Goal: Find specific page/section: Find specific page/section

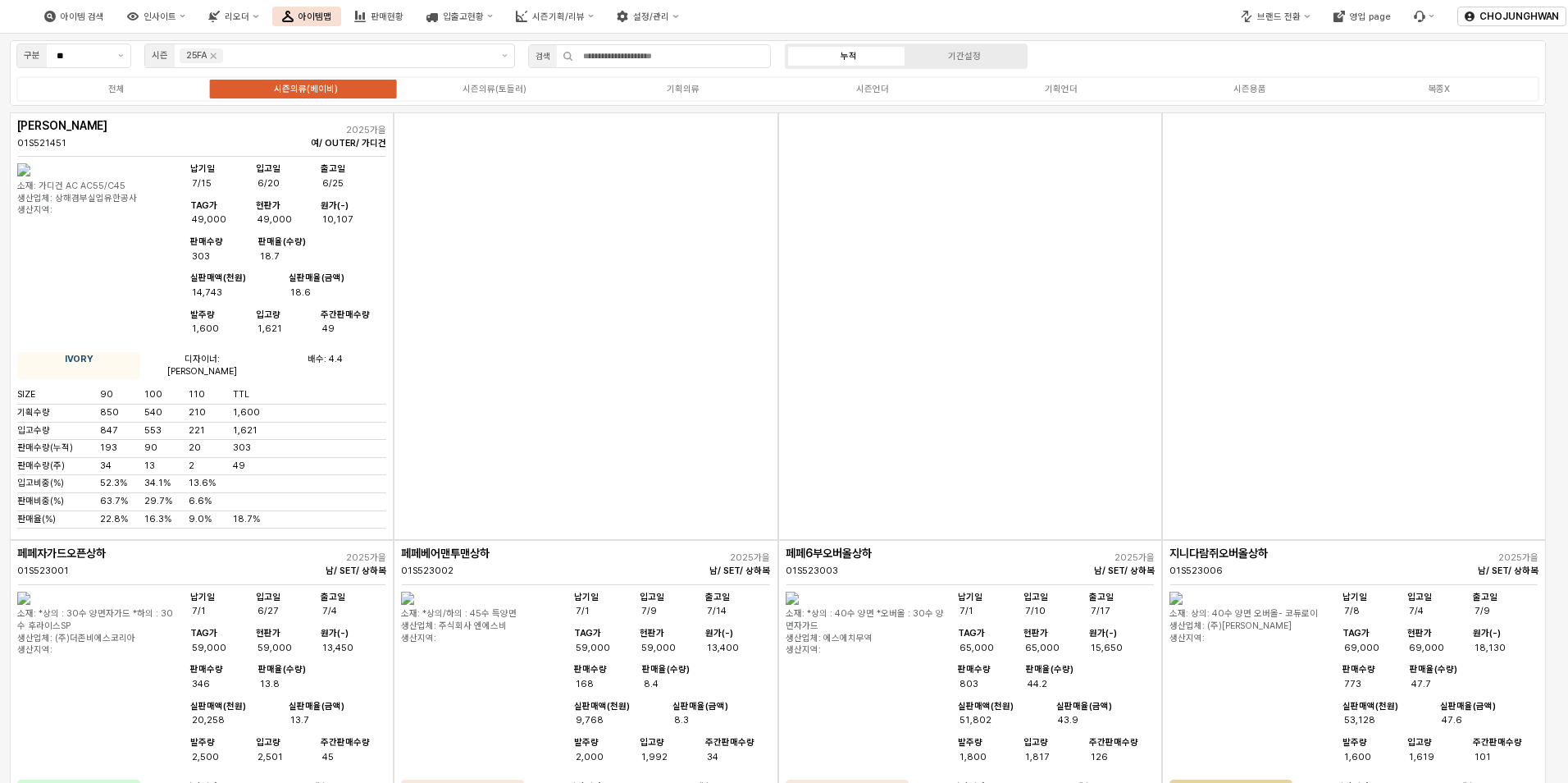
scroll to position [5056, 0]
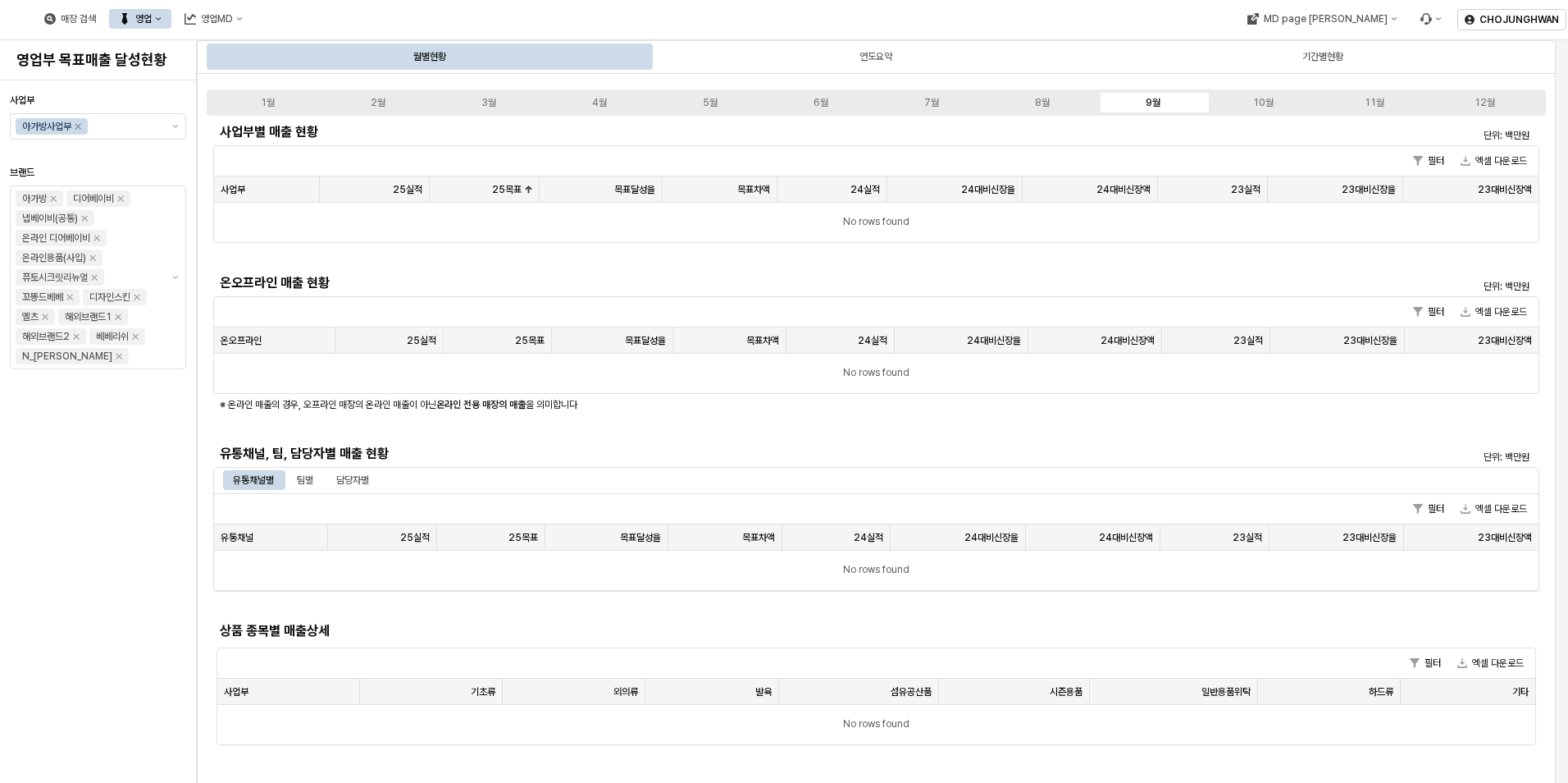
click at [152, 21] on div "영업" at bounding box center [143, 18] width 17 height 11
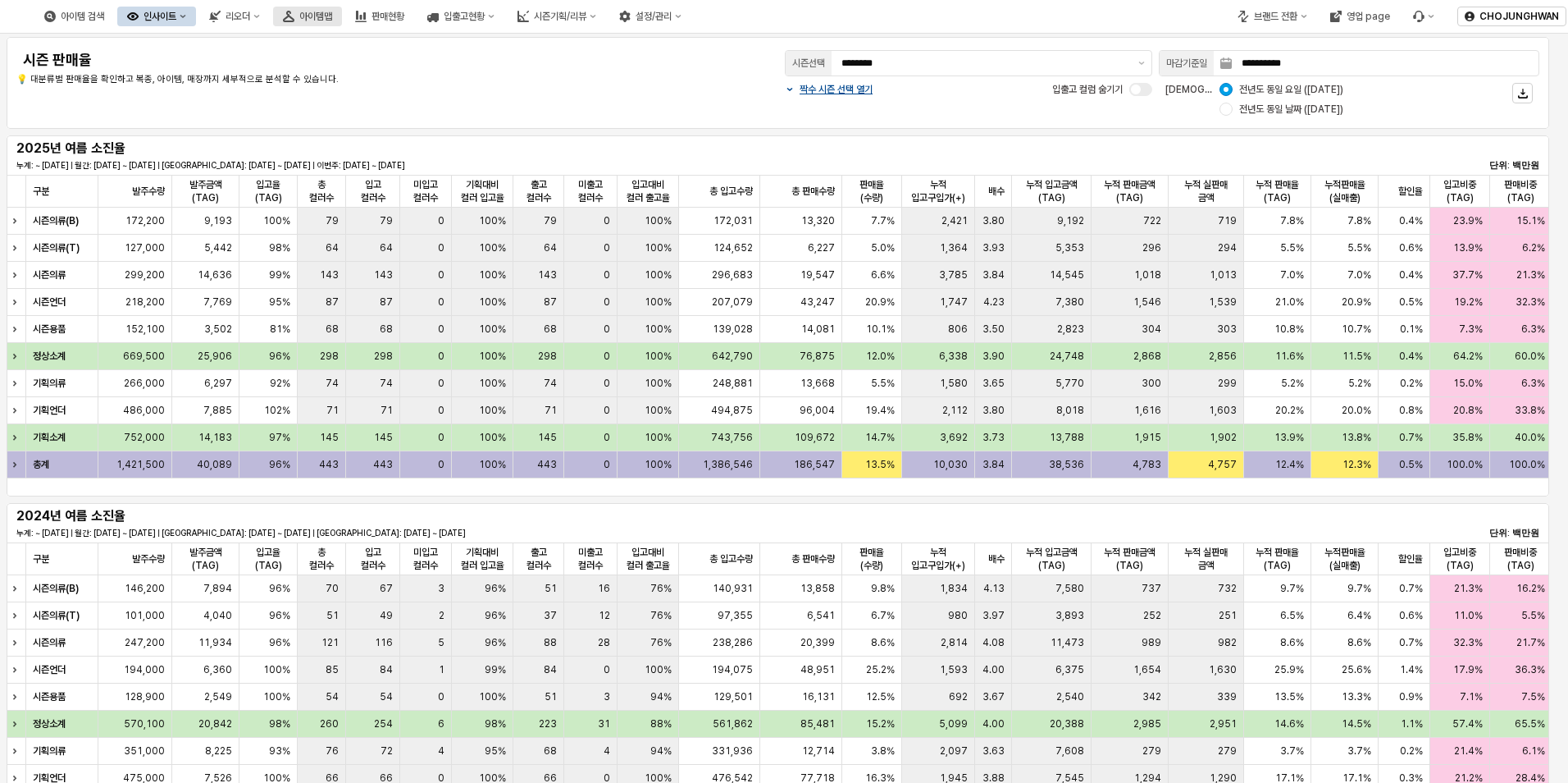
click at [332, 17] on div "아이템맵" at bounding box center [315, 17] width 33 height 11
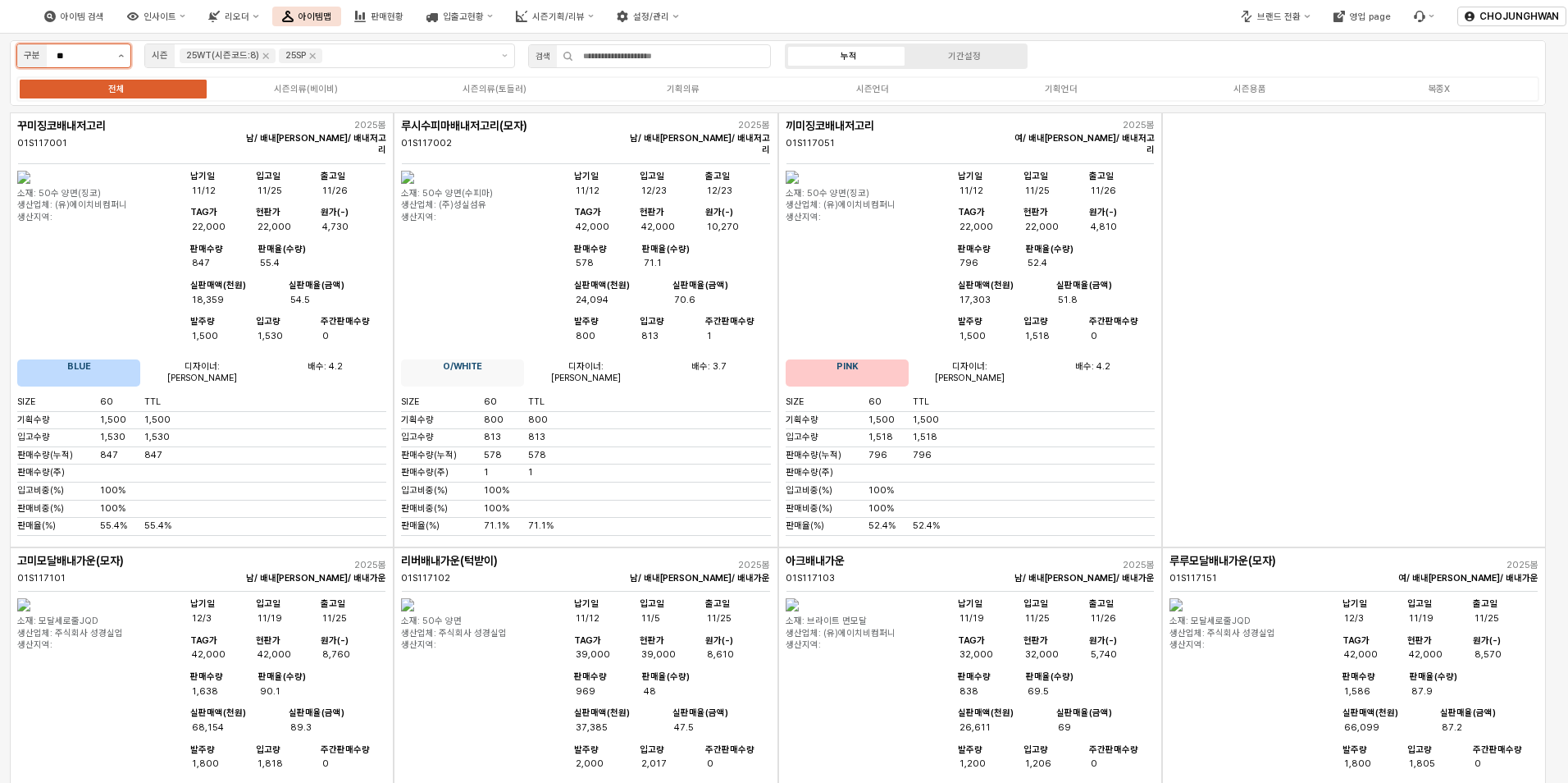
click at [125, 61] on button "제안 사항 표시" at bounding box center [120, 55] width 19 height 23
click at [102, 109] on div "[DEMOGRAPHIC_DATA]" at bounding box center [69, 115] width 85 height 12
type input "***"
click at [231, 57] on icon "Remove 2026(T)" at bounding box center [229, 55] width 13 height 13
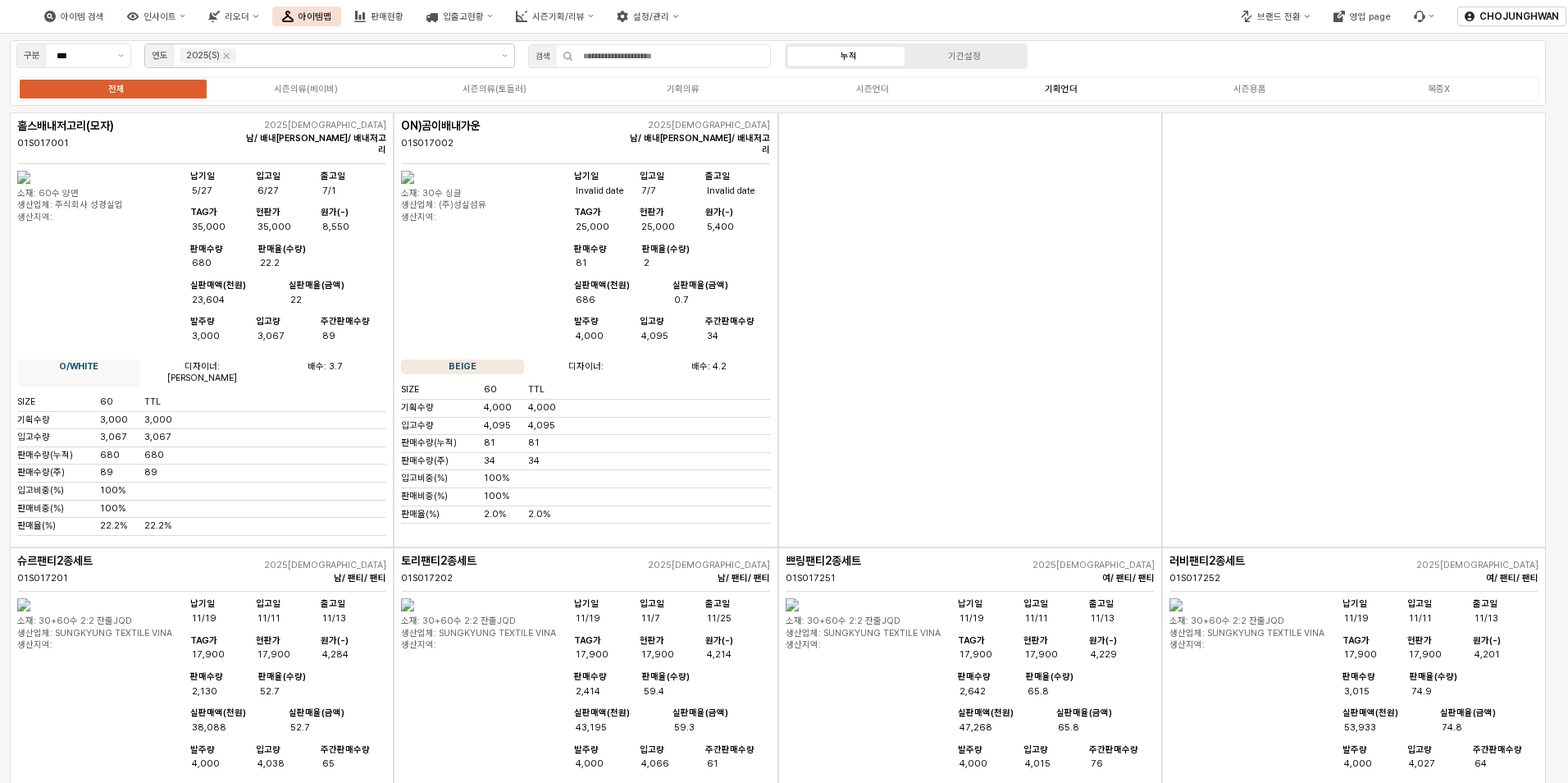
click at [1066, 89] on div "기획언더" at bounding box center [1061, 89] width 33 height 11
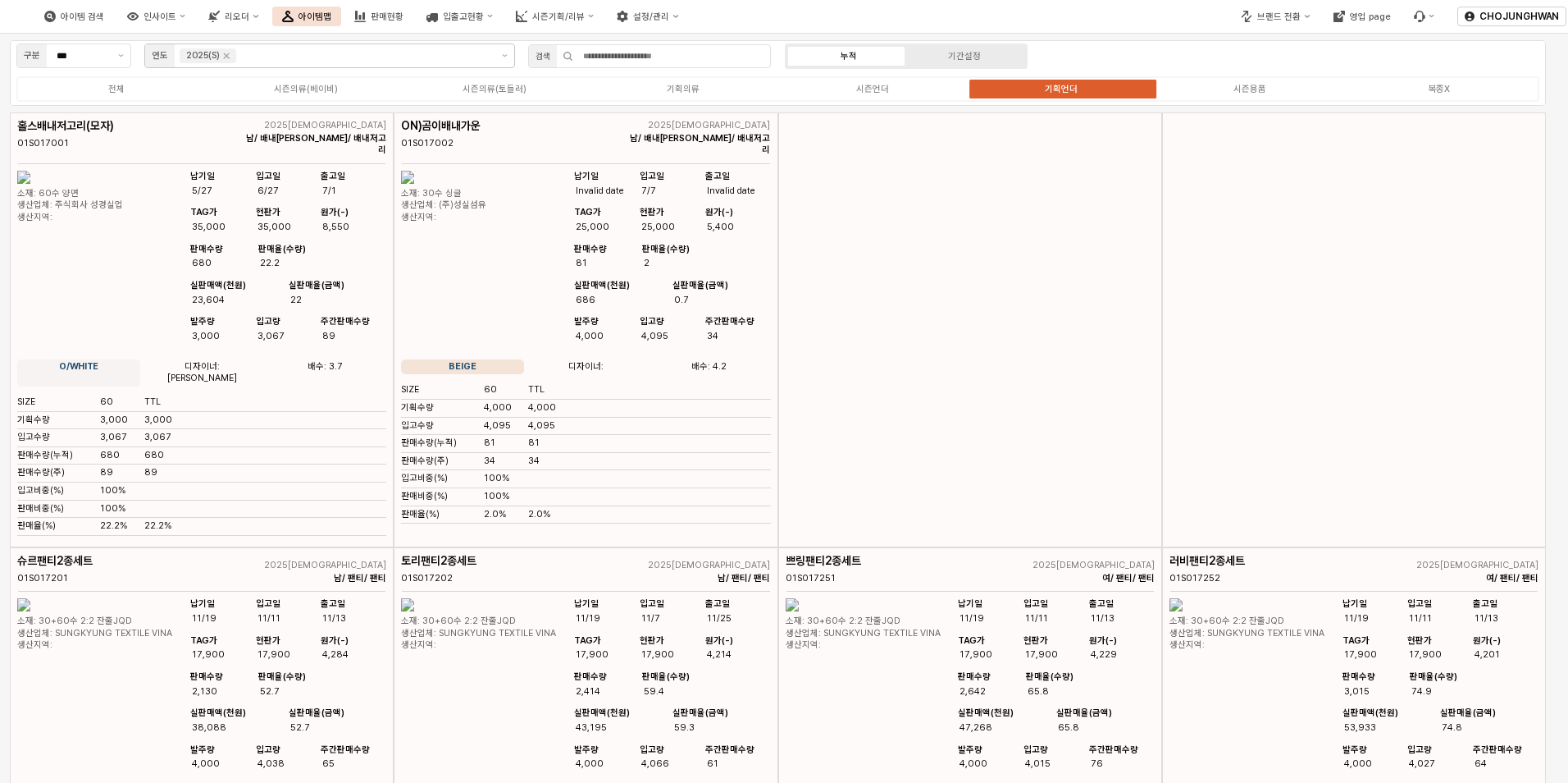
click at [1066, 93] on div "기획언더" at bounding box center [1061, 89] width 33 height 11
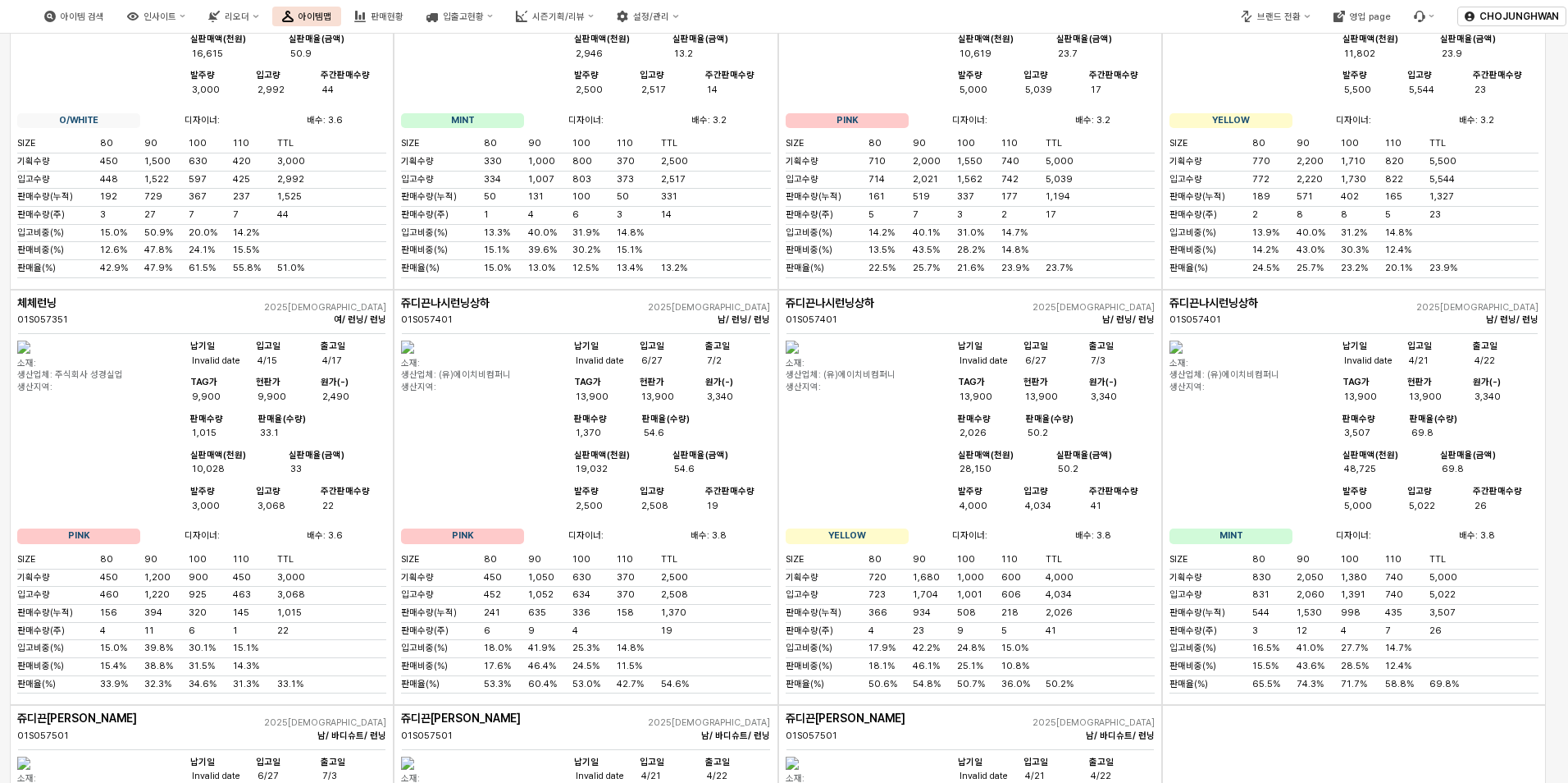
scroll to position [656, 0]
